Goal: Book appointment/travel/reservation

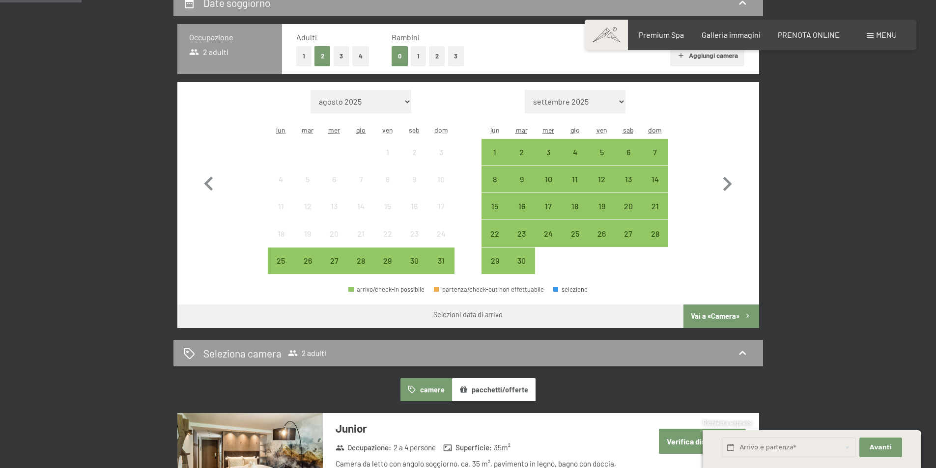
scroll to position [197, 0]
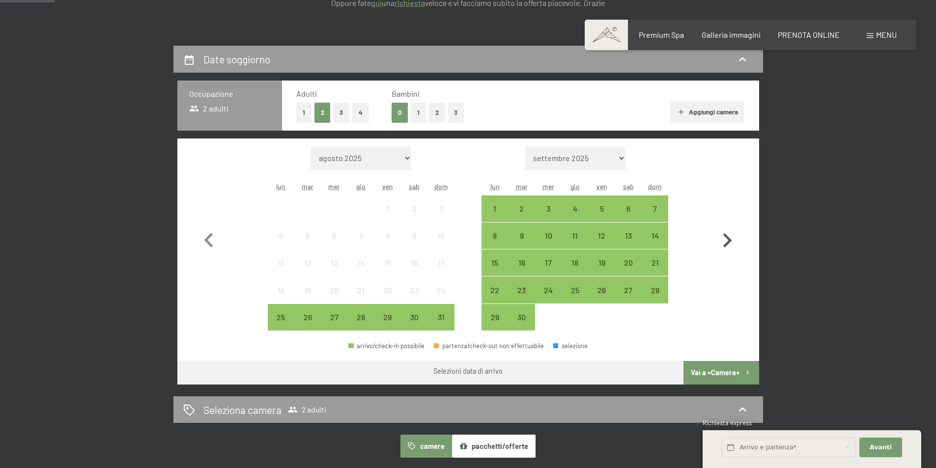
click at [729, 235] on icon "button" at bounding box center [727, 240] width 28 height 28
select select "[DATE]"
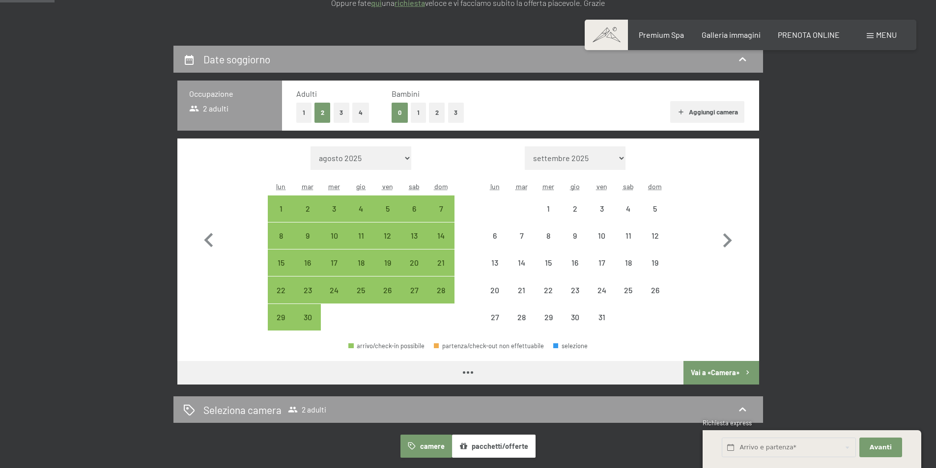
select select "[DATE]"
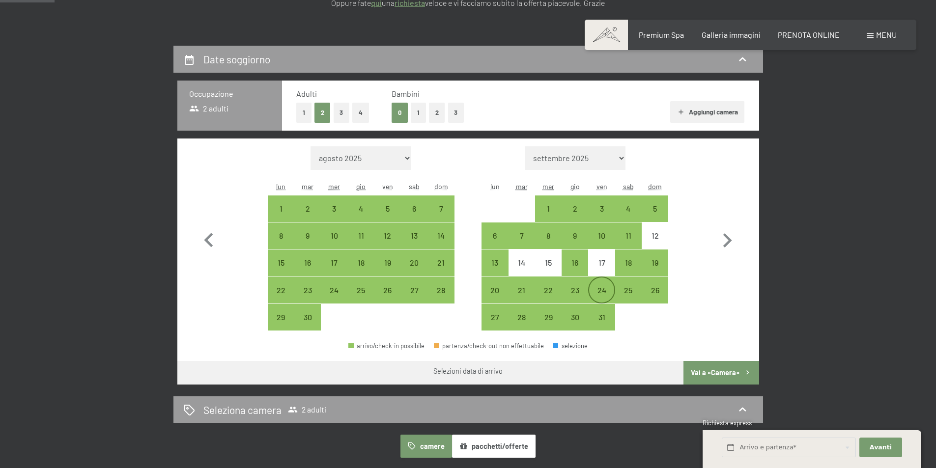
click at [599, 286] on div "24" at bounding box center [601, 298] width 25 height 25
select select "[DATE]"
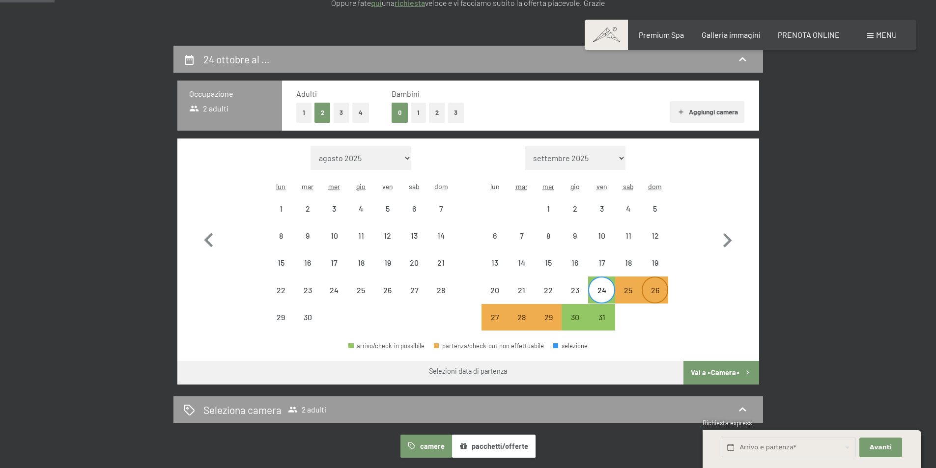
click at [658, 290] on div "26" at bounding box center [655, 298] width 25 height 25
select select "[DATE]"
